Goal: Navigation & Orientation: Find specific page/section

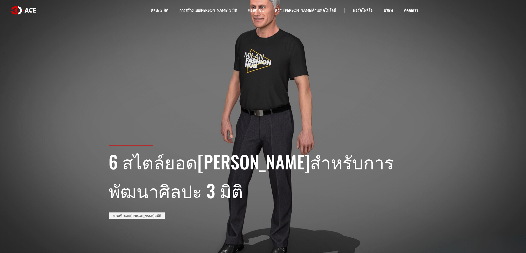
drag, startPoint x: 274, startPoint y: 60, endPoint x: 245, endPoint y: 104, distance: 52.9
click at [242, 108] on section "6 สไตล์ยอดนิยมสำหรับการพัฒนาศิลปะ 3 มิติ การสร้างแบบจำลอง 3 มิติ" at bounding box center [263, 126] width 526 height 253
drag, startPoint x: 264, startPoint y: 79, endPoint x: 199, endPoint y: 86, distance: 65.7
click at [199, 86] on section "6 สไตล์ยอดนิยมสำหรับการพัฒนาศิลปะ 3 มิติ การสร้างแบบจำลอง 3 มิติ" at bounding box center [263, 126] width 526 height 253
drag, startPoint x: 255, startPoint y: 72, endPoint x: 354, endPoint y: 72, distance: 99.3
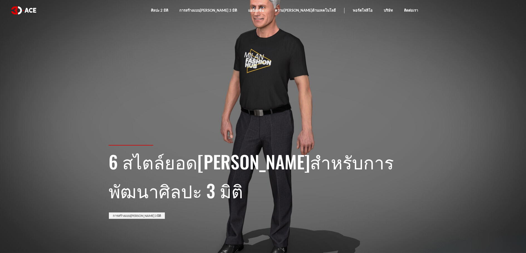
click at [331, 72] on section "6 สไตล์ยอดนิยมสำหรับการพัฒนาศิลปะ 3 มิติ การสร้างแบบจำลอง 3 มิติ" at bounding box center [263, 126] width 526 height 253
drag, startPoint x: 314, startPoint y: 92, endPoint x: 228, endPoint y: 100, distance: 85.9
click at [230, 100] on section "6 สไตล์ยอดนิยมสำหรับการพัฒนาศิลปะ 3 มิติ การสร้างแบบจำลอง 3 มิติ" at bounding box center [263, 126] width 526 height 253
drag, startPoint x: 239, startPoint y: 79, endPoint x: 190, endPoint y: 83, distance: 49.1
click at [190, 83] on section "6 สไตล์ยอดนิยมสำหรับการพัฒนาศิลปะ 3 มิติ การสร้างแบบจำลอง 3 มิติ" at bounding box center [263, 126] width 526 height 253
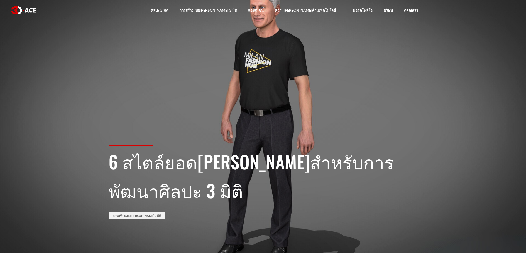
drag, startPoint x: 301, startPoint y: 68, endPoint x: 237, endPoint y: 75, distance: 64.1
click at [237, 75] on section "6 สไตล์ยอดนิยมสำหรับการพัฒนาศิลปะ 3 มิติ การสร้างแบบจำลอง 3 มิติ" at bounding box center [263, 126] width 526 height 253
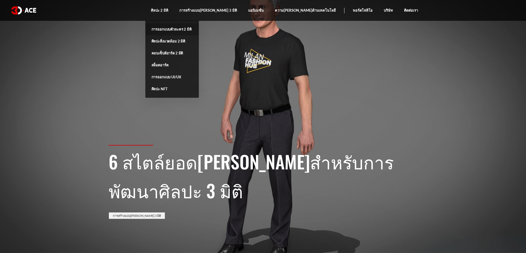
click at [184, 29] on font "การออกแบบตัวละคร 2 มิติ" at bounding box center [171, 29] width 40 height 4
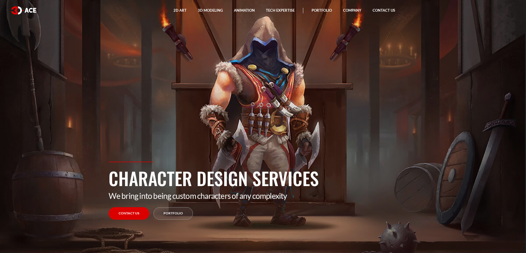
drag, startPoint x: 269, startPoint y: 86, endPoint x: 231, endPoint y: 86, distance: 37.6
click at [231, 86] on section "Character Design Services We bring into being custom characters of any complexi…" at bounding box center [263, 126] width 526 height 253
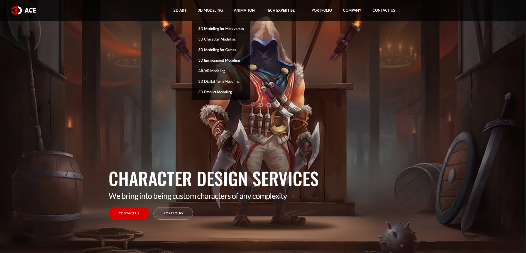
click at [208, 28] on link "3D Modeling for Metaverses" at bounding box center [221, 28] width 58 height 11
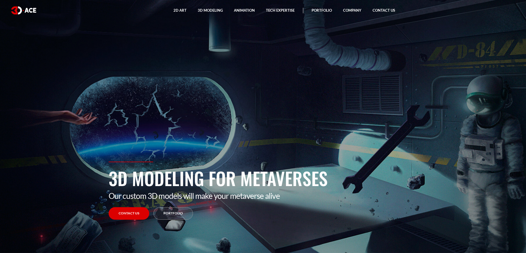
drag, startPoint x: 221, startPoint y: 156, endPoint x: 155, endPoint y: 157, distance: 66.2
click at [154, 155] on section "3D Modeling for Metaverses Our custom 3D models will make your metaverse alive …" at bounding box center [263, 126] width 526 height 253
click at [185, 211] on link "Portfolio" at bounding box center [173, 214] width 40 height 13
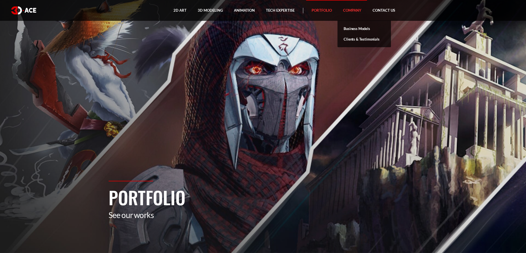
click at [361, 10] on link "Company" at bounding box center [351, 10] width 29 height 21
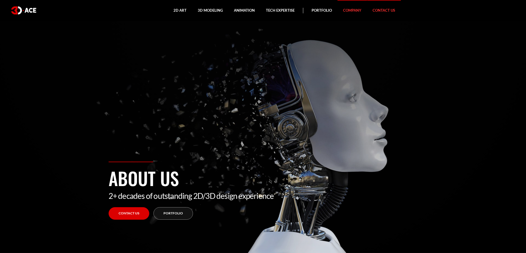
click at [383, 10] on link "Contact Us" at bounding box center [384, 10] width 34 height 21
